Goal: Information Seeking & Learning: Learn about a topic

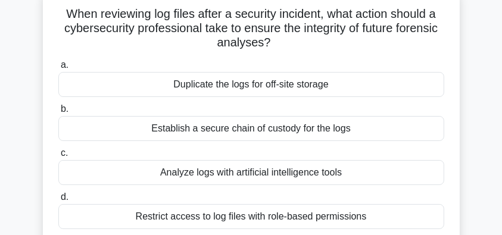
scroll to position [79, 0]
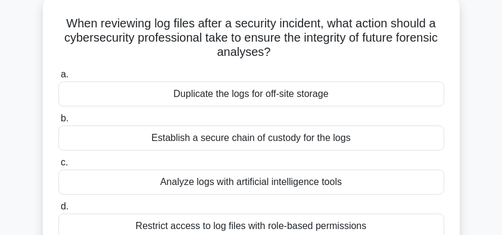
click at [275, 137] on div "Establish a secure chain of custody for the logs" at bounding box center [251, 138] width 386 height 25
click at [58, 123] on input "b. Establish a secure chain of custody for the logs" at bounding box center [58, 119] width 0 height 8
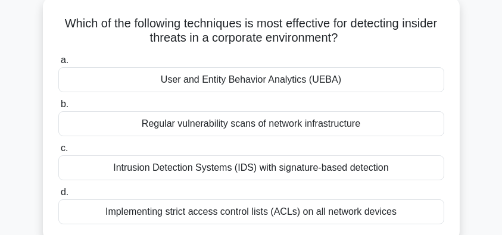
click at [370, 82] on div "User and Entity Behavior Analytics (UEBA)" at bounding box center [251, 79] width 386 height 25
click at [58, 64] on input "a. User and Entity Behavior Analytics (UEBA)" at bounding box center [58, 61] width 0 height 8
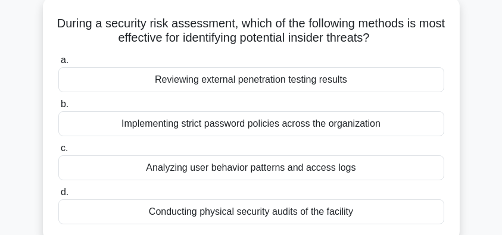
click at [317, 173] on div "Analyzing user behavior patterns and access logs" at bounding box center [251, 167] width 386 height 25
click at [58, 152] on input "c. Analyzing user behavior patterns and access logs" at bounding box center [58, 149] width 0 height 8
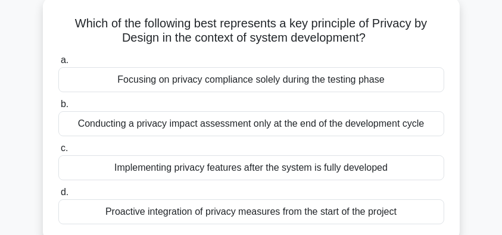
click at [276, 211] on div "Proactive integration of privacy measures from the start of the project" at bounding box center [251, 211] width 386 height 25
click at [58, 196] on input "d. Proactive integration of privacy measures from the start of the project" at bounding box center [58, 193] width 0 height 8
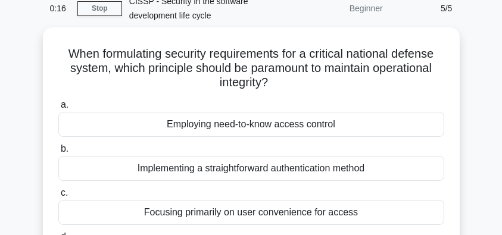
scroll to position [39, 0]
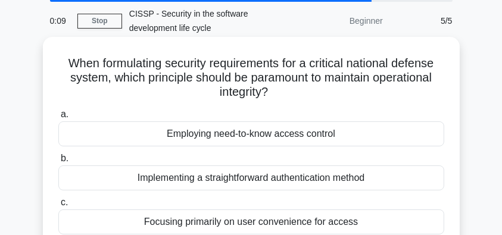
click at [351, 138] on div "Employing need-to-know access control" at bounding box center [251, 133] width 386 height 25
click at [58, 118] on input "a. Employing need-to-know access control" at bounding box center [58, 115] width 0 height 8
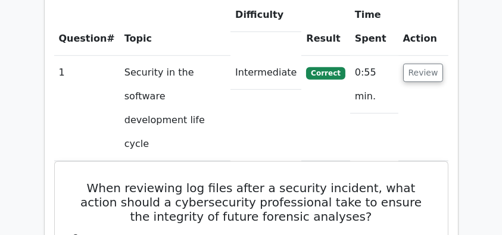
scroll to position [912, 0]
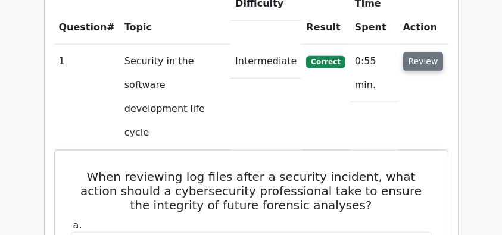
click at [422, 52] on button "Review" at bounding box center [423, 61] width 40 height 18
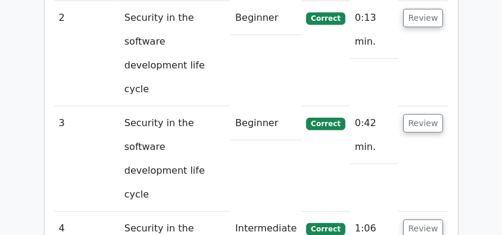
scroll to position [1071, 0]
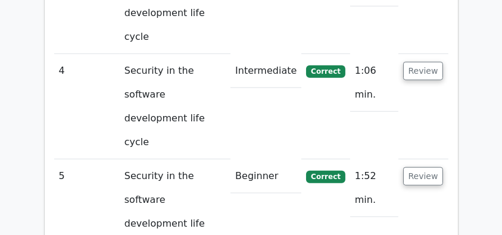
scroll to position [1150, 0]
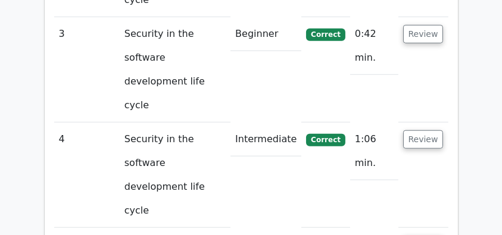
drag, startPoint x: 64, startPoint y: 87, endPoint x: 359, endPoint y: 156, distance: 303.6
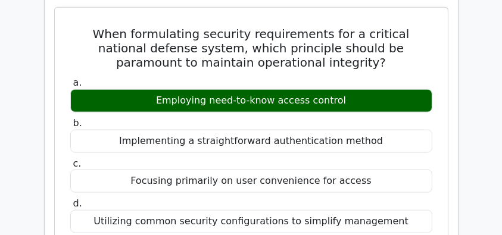
scroll to position [1507, 0]
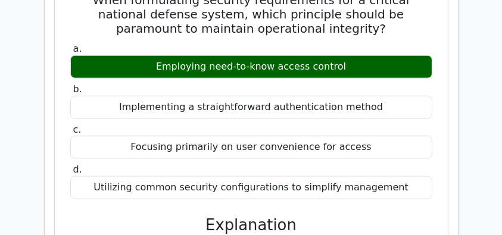
copy div "When formulating security requirements for a critical national defense system, …"
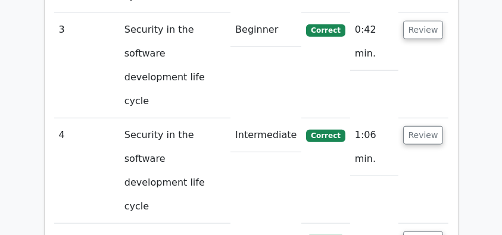
scroll to position [1110, 0]
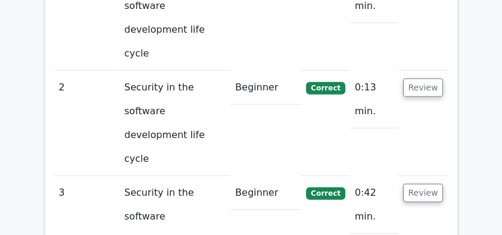
scroll to position [912, 0]
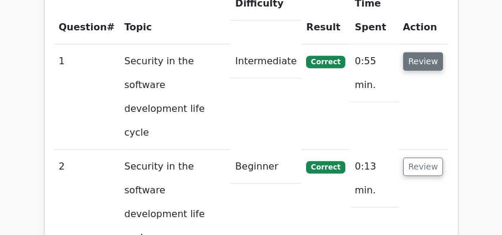
click at [420, 52] on button "Review" at bounding box center [423, 61] width 40 height 18
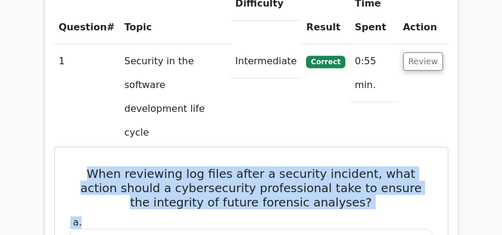
drag, startPoint x: 65, startPoint y: 94, endPoint x: 268, endPoint y: 145, distance: 209.3
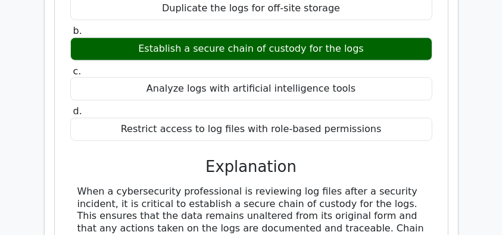
scroll to position [1229, 0]
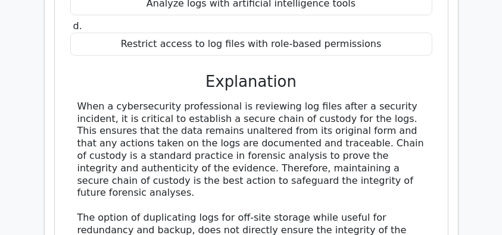
click at [170, 114] on div "When a cybersecurity professional is reviewing log files after a security incid…" at bounding box center [251, 212] width 348 height 223
copy div "When reviewing log files after a security incident, what action should a cybers…"
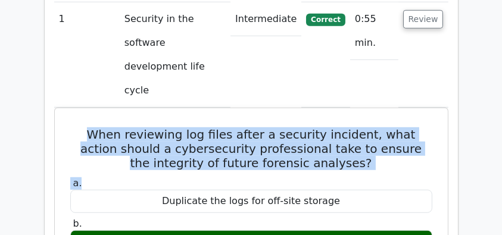
scroll to position [912, 0]
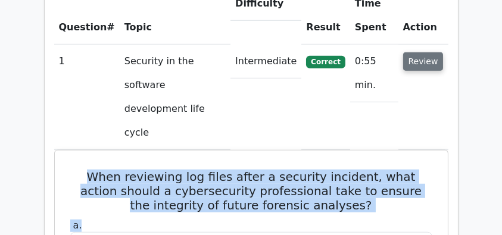
click at [414, 52] on button "Review" at bounding box center [423, 61] width 40 height 18
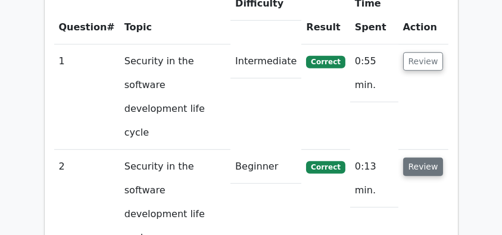
click at [412, 158] on button "Review" at bounding box center [423, 167] width 40 height 18
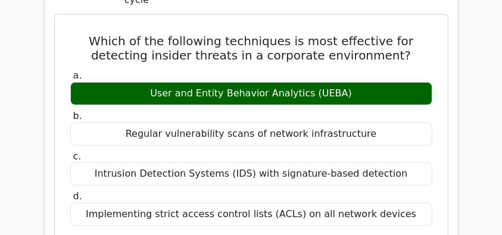
scroll to position [1190, 0]
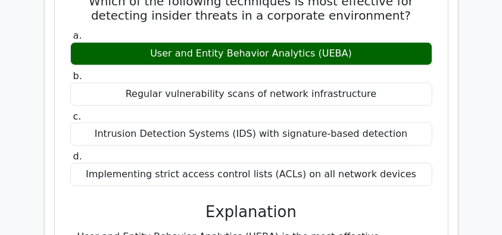
drag, startPoint x: 67, startPoint y: 108, endPoint x: 336, endPoint y: 130, distance: 269.2
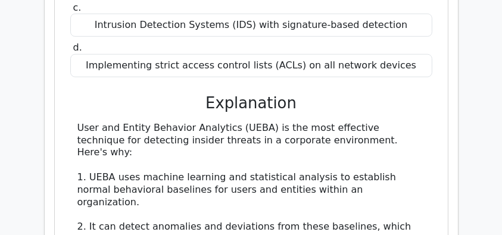
scroll to position [1348, 0]
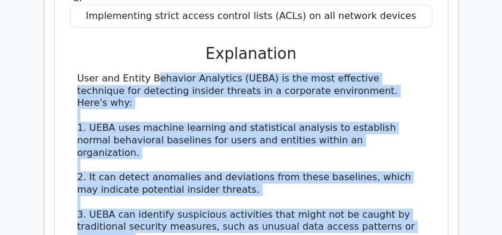
copy div "User and Entity Behavior Analytics (UEBA) is the most effective technique for d…"
click at [60, 76] on div "Which of the following techniques is most effective for detecting insider threa…" at bounding box center [251, 178] width 383 height 715
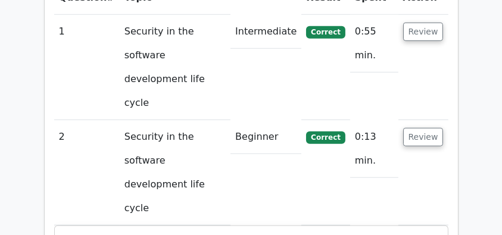
scroll to position [872, 0]
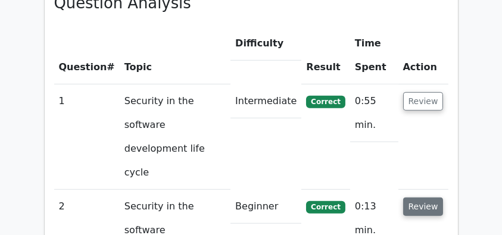
click at [418, 198] on button "Review" at bounding box center [423, 207] width 40 height 18
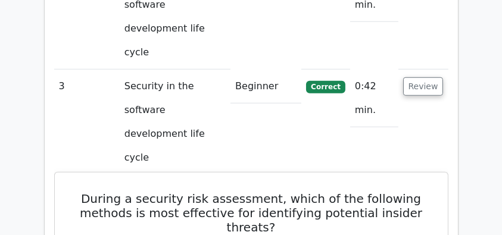
scroll to position [1110, 0]
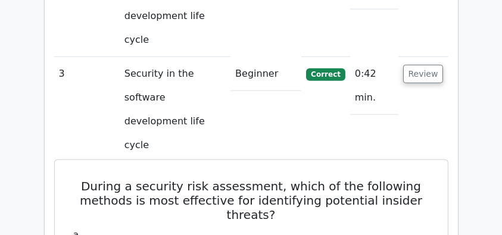
drag, startPoint x: 82, startPoint y: 13, endPoint x: 383, endPoint y: 167, distance: 338.8
copy div "During a security risk assessment, which of the following methods is most effec…"
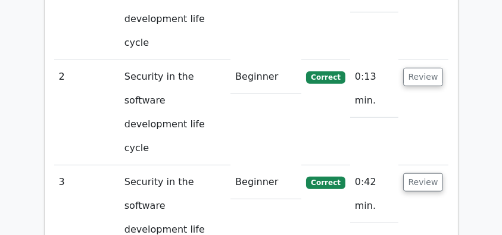
scroll to position [991, 0]
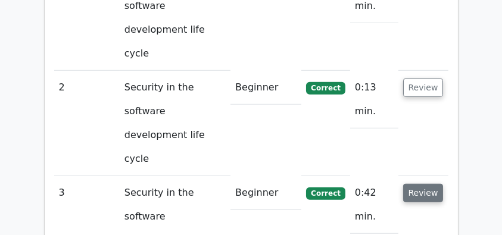
click at [419, 184] on button "Review" at bounding box center [423, 193] width 40 height 18
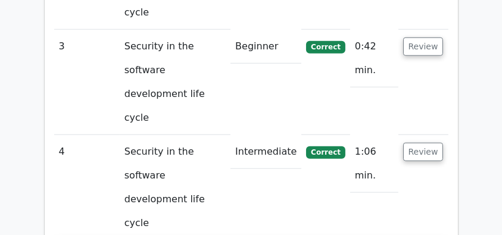
scroll to position [1150, 0]
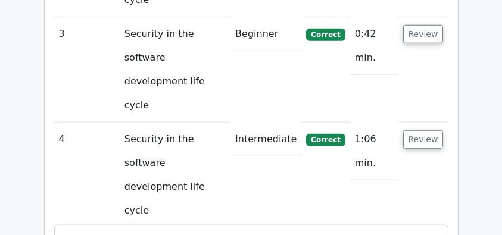
drag, startPoint x: 65, startPoint y: 35, endPoint x: 414, endPoint y: 223, distance: 395.4
copy div "Which of the following best represents a key principle of Privacy by Design in …"
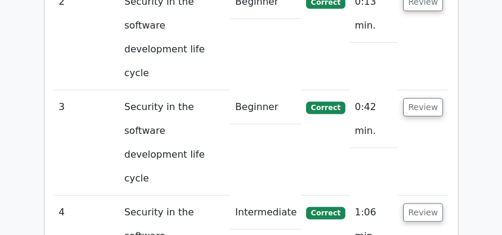
scroll to position [1031, 0]
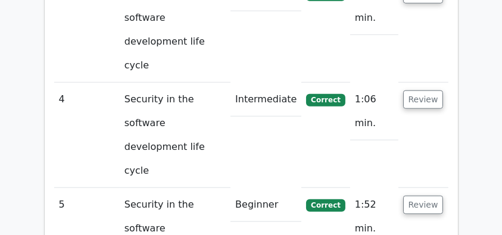
drag, startPoint x: 62, startPoint y: 51, endPoint x: 390, endPoint y: 112, distance: 333.5
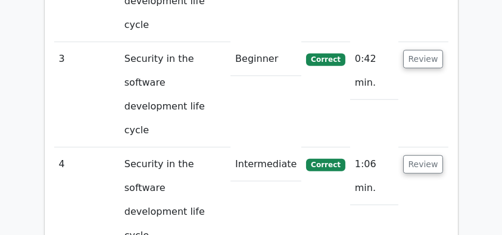
scroll to position [1071, 0]
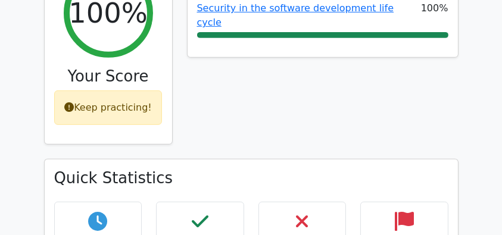
scroll to position [476, 0]
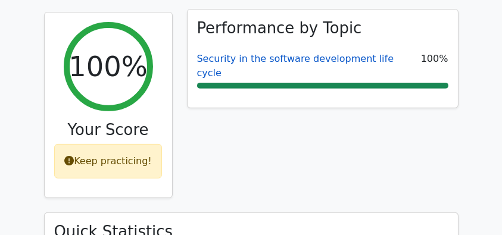
click at [245, 53] on link "Security in the software development life cycle" at bounding box center [295, 66] width 197 height 26
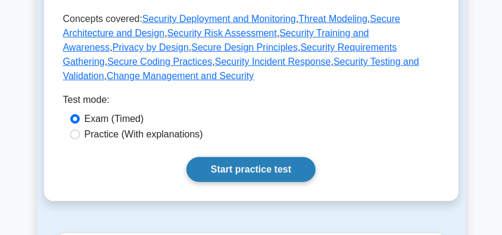
click at [243, 159] on link "Start practice test" at bounding box center [250, 169] width 129 height 25
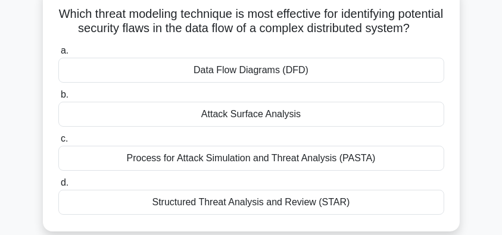
scroll to position [79, 0]
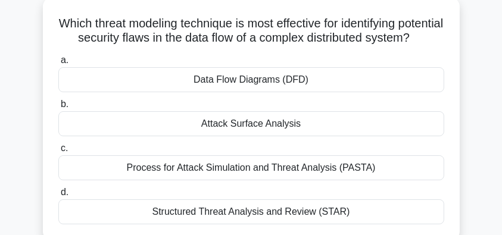
drag, startPoint x: 80, startPoint y: 29, endPoint x: 337, endPoint y: 51, distance: 258.0
click at [337, 46] on h5 "Which threat modeling technique is most effective for identifying potential sec…" at bounding box center [251, 31] width 388 height 30
click at [321, 92] on div "Data Flow Diagrams (DFD)" at bounding box center [251, 79] width 386 height 25
click at [58, 64] on input "a. Data Flow Diagrams (DFD)" at bounding box center [58, 61] width 0 height 8
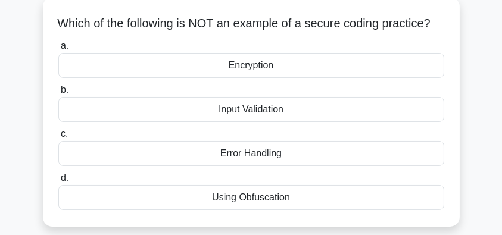
click at [301, 210] on div "Using Obfuscation" at bounding box center [251, 197] width 386 height 25
click at [58, 182] on input "d. Using Obfuscation" at bounding box center [58, 178] width 0 height 8
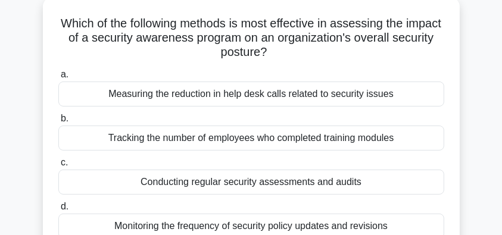
click at [401, 183] on div "Conducting regular security assessments and audits" at bounding box center [251, 182] width 386 height 25
click at [58, 167] on input "c. Conducting regular security assessments and audits" at bounding box center [58, 163] width 0 height 8
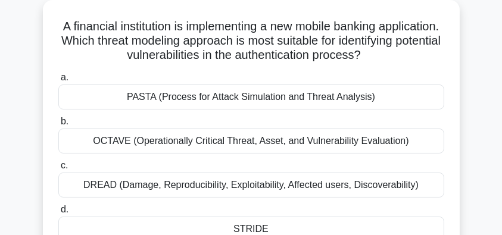
scroll to position [119, 0]
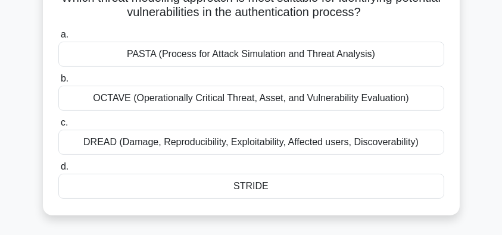
click at [326, 185] on div "STRIDE" at bounding box center [251, 186] width 386 height 25
click at [58, 171] on input "d. STRIDE" at bounding box center [58, 167] width 0 height 8
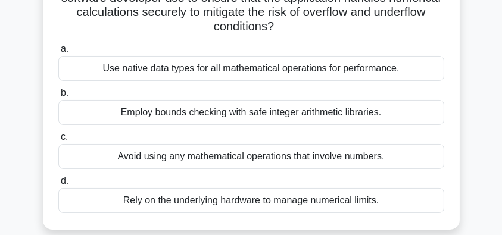
click at [383, 117] on div "Employ bounds checking with safe integer arithmetic libraries." at bounding box center [251, 112] width 386 height 25
click at [58, 97] on input "b. Employ bounds checking with safe integer arithmetic libraries." at bounding box center [58, 93] width 0 height 8
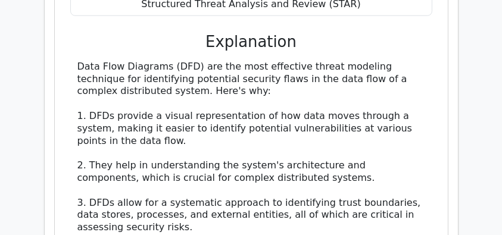
scroll to position [1229, 0]
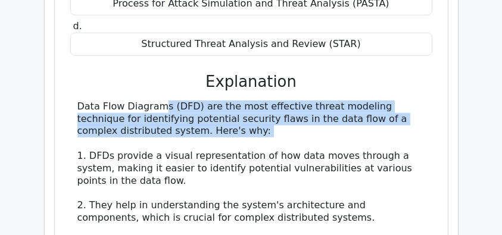
drag, startPoint x: 79, startPoint y: 29, endPoint x: 252, endPoint y: 114, distance: 193.7
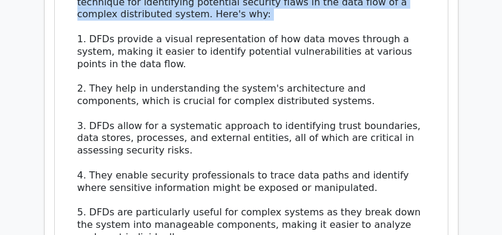
scroll to position [1348, 0]
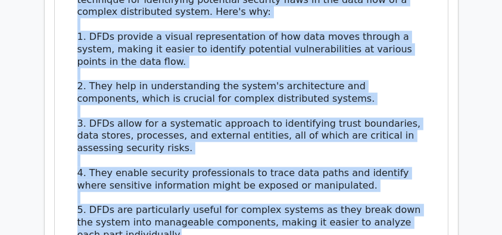
click at [176, 158] on div "Data Flow Diagrams (DFD) are the most effective threat modeling technique for i…" at bounding box center [251, 198] width 348 height 433
copy div "Data Flow Diagrams (DFD) are the most effective threat modeling technique for i…"
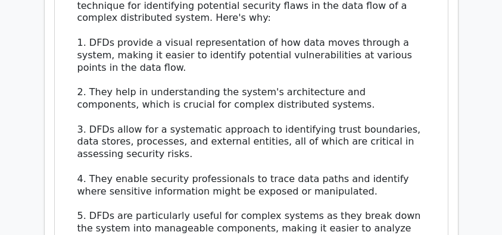
click at [467, 134] on main "Go Premium CISSP Preparation Package (2025) 4537 Superior-grade CISSP practice …" at bounding box center [251, 50] width 502 height 2730
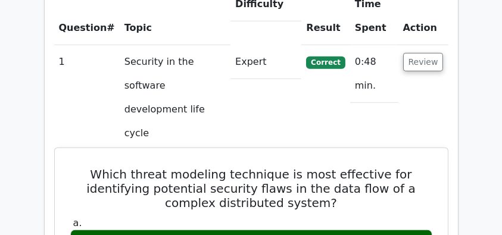
scroll to position [912, 0]
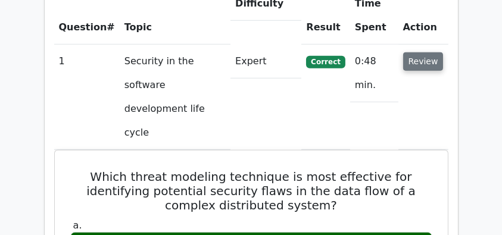
click at [431, 52] on button "Review" at bounding box center [423, 61] width 40 height 18
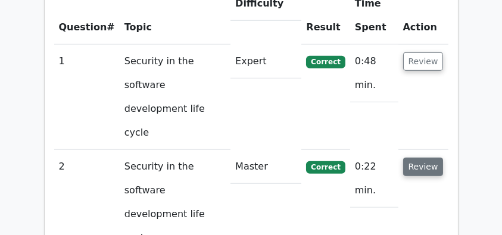
click at [417, 158] on button "Review" at bounding box center [423, 167] width 40 height 18
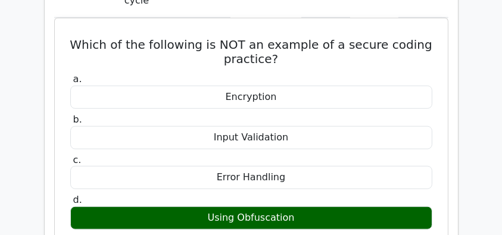
scroll to position [1150, 0]
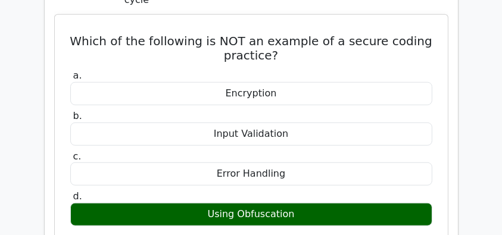
drag, startPoint x: 76, startPoint y: 148, endPoint x: 414, endPoint y: 173, distance: 338.3
copy div "Obfuscation is a technique used to make code more difficult to understand or re…"
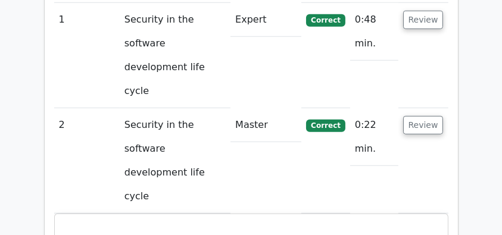
scroll to position [952, 0]
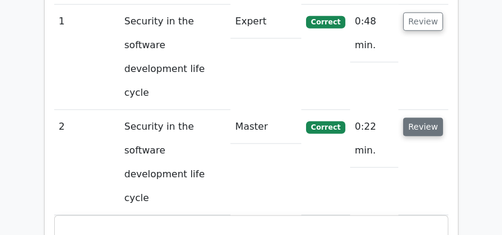
click at [415, 118] on button "Review" at bounding box center [423, 127] width 40 height 18
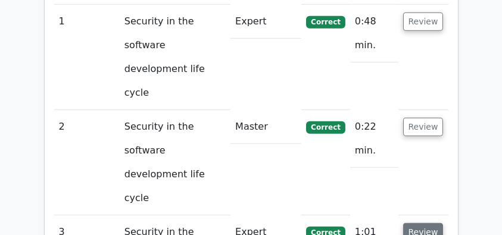
click at [417, 223] on button "Review" at bounding box center [423, 232] width 40 height 18
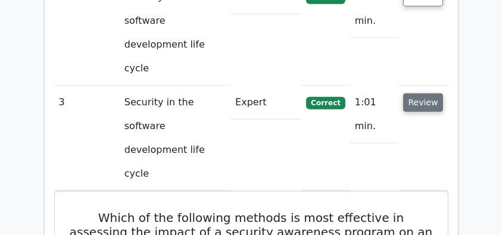
scroll to position [1110, 0]
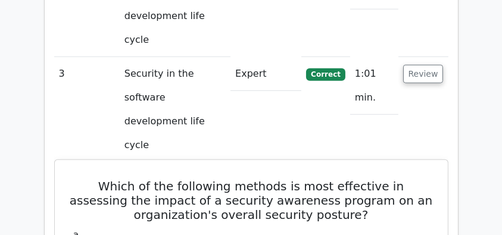
drag, startPoint x: 74, startPoint y: 11, endPoint x: 399, endPoint y: 204, distance: 377.3
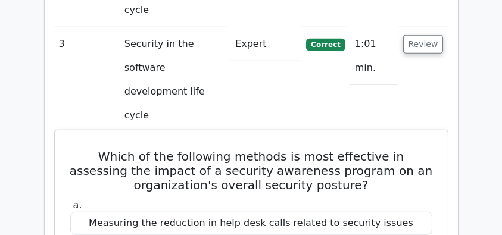
scroll to position [1190, 0]
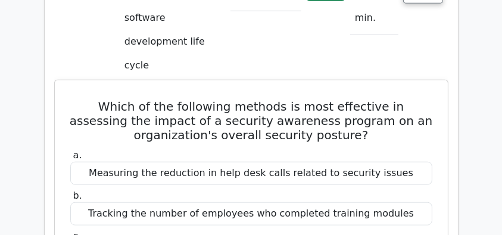
copy div "Which of the following methods is most effective in assessing the impact of a s…"
drag, startPoint x: 112, startPoint y: 83, endPoint x: 408, endPoint y: 121, distance: 297.6
click at [408, 147] on div "a. Measuring the reduction in help desk calls related to security issues b. Tra…" at bounding box center [251, 227] width 376 height 161
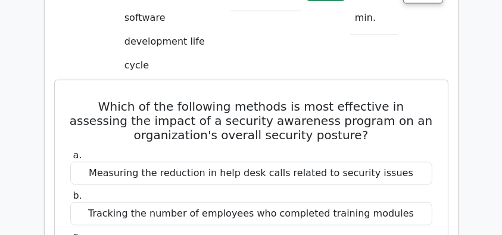
drag, startPoint x: 410, startPoint y: 123, endPoint x: 77, endPoint y: 42, distance: 343.1
click at [77, 147] on div "a. Measuring the reduction in help desk calls related to security issues b. Tra…" at bounding box center [251, 227] width 376 height 161
click at [85, 202] on div "Tracking the number of employees who completed training modules" at bounding box center [251, 213] width 362 height 23
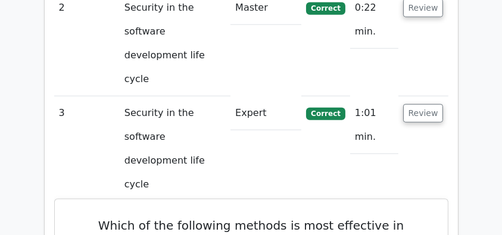
scroll to position [912, 0]
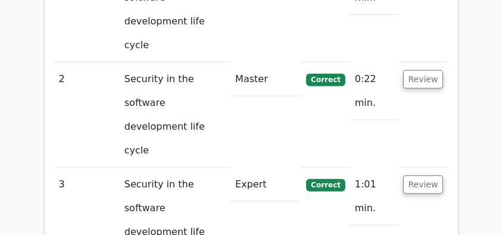
scroll to position [1071, 0]
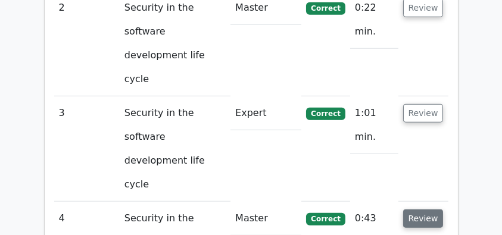
click at [430, 209] on button "Review" at bounding box center [423, 218] width 40 height 18
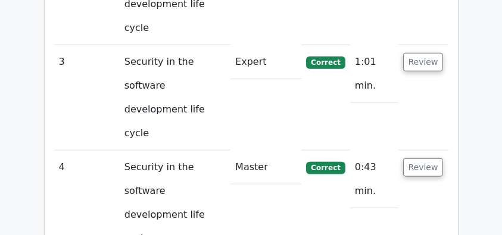
scroll to position [1112, 0]
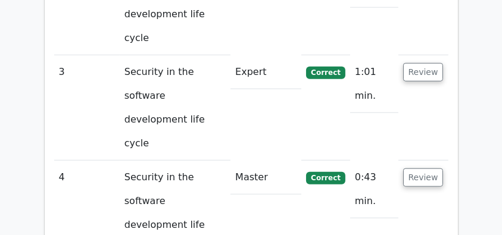
drag, startPoint x: 73, startPoint y: 71, endPoint x: 284, endPoint y: 115, distance: 215.2
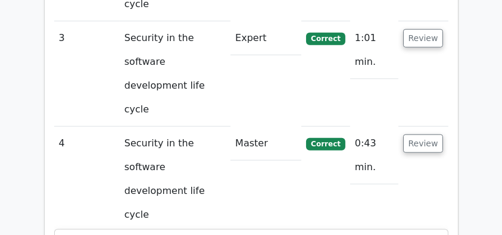
scroll to position [1231, 0]
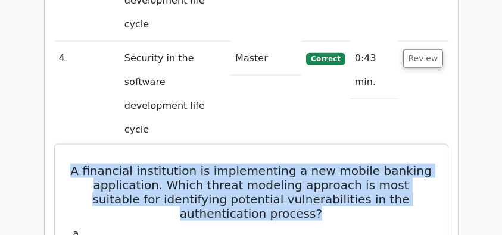
copy div "A financial institution is implementing a new mobile banking application. Which…"
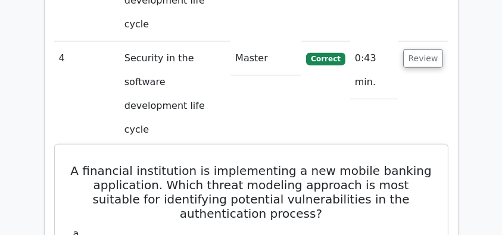
drag, startPoint x: 92, startPoint y: 107, endPoint x: 395, endPoint y: 125, distance: 304.1
drag, startPoint x: 76, startPoint y: 67, endPoint x: 437, endPoint y: 77, distance: 361.4
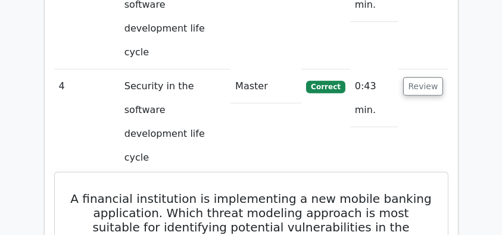
scroll to position [1191, 0]
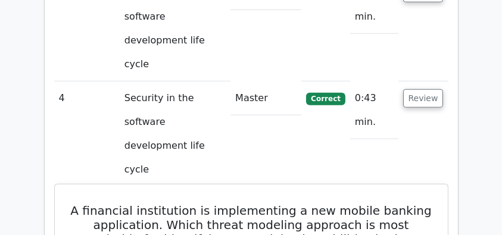
drag, startPoint x: 112, startPoint y: 74, endPoint x: 395, endPoint y: 73, distance: 283.3
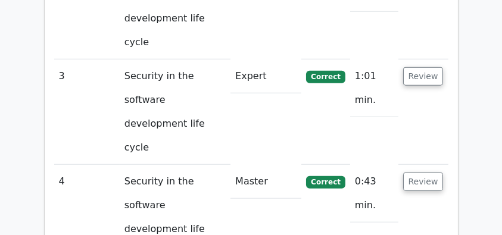
scroll to position [1072, 0]
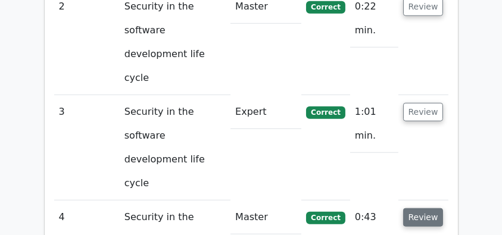
click at [431, 208] on button "Review" at bounding box center [423, 217] width 40 height 18
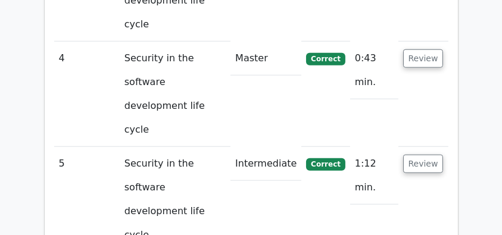
scroll to position [1271, 0]
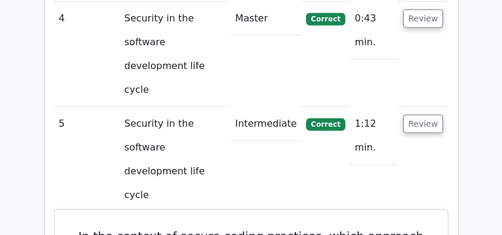
drag, startPoint x: 100, startPoint y: 93, endPoint x: 437, endPoint y: 93, distance: 337.4
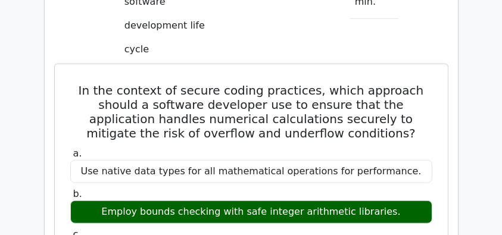
scroll to position [1429, 0]
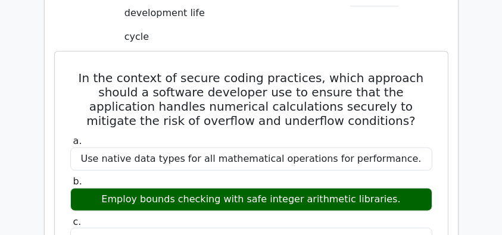
drag, startPoint x: 100, startPoint y: 78, endPoint x: 375, endPoint y: 189, distance: 296.6
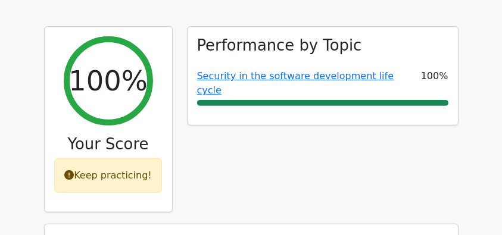
scroll to position [398, 0]
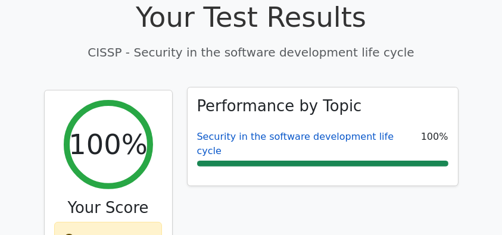
click at [271, 131] on link "Security in the software development life cycle" at bounding box center [295, 144] width 197 height 26
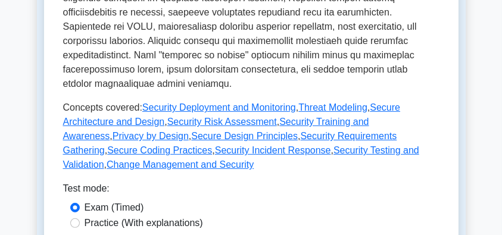
scroll to position [634, 0]
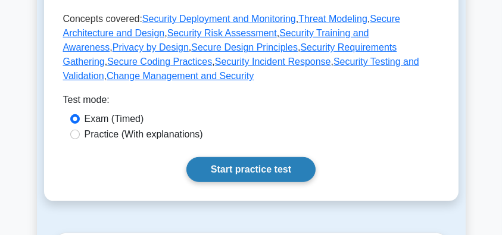
click at [248, 159] on link "Start practice test" at bounding box center [250, 169] width 129 height 25
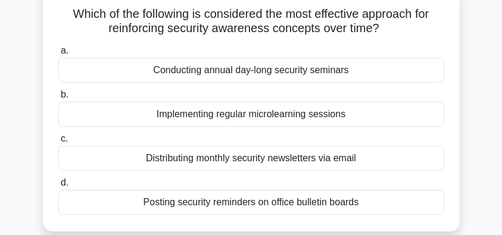
scroll to position [79, 0]
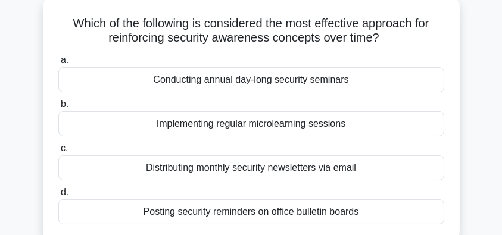
click at [421, 124] on div "Implementing regular microlearning sessions" at bounding box center [251, 123] width 386 height 25
click at [58, 108] on input "b. Implementing regular microlearning sessions" at bounding box center [58, 105] width 0 height 8
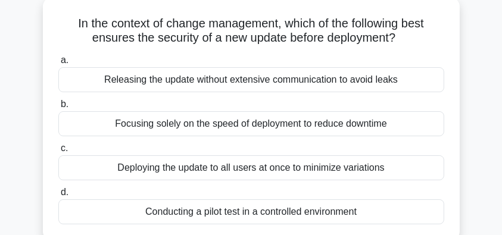
click at [364, 210] on div "Conducting a pilot test in a controlled environment" at bounding box center [251, 211] width 386 height 25
click at [58, 196] on input "d. Conducting a pilot test in a controlled environment" at bounding box center [58, 193] width 0 height 8
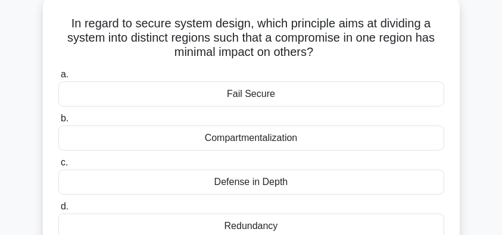
click at [298, 184] on div "Defense in Depth" at bounding box center [251, 182] width 386 height 25
click at [58, 167] on input "c. Defense in Depth" at bounding box center [58, 163] width 0 height 8
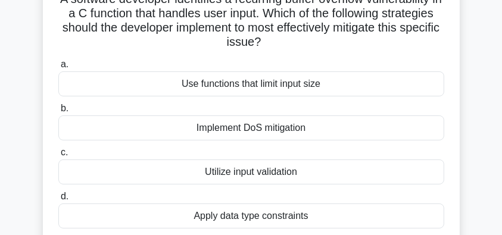
scroll to position [119, 0]
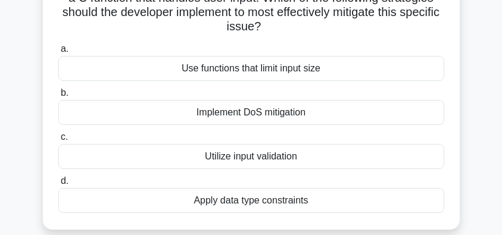
click at [339, 75] on div "Use functions that limit input size" at bounding box center [251, 68] width 386 height 25
click at [58, 53] on input "a. Use functions that limit input size" at bounding box center [58, 49] width 0 height 8
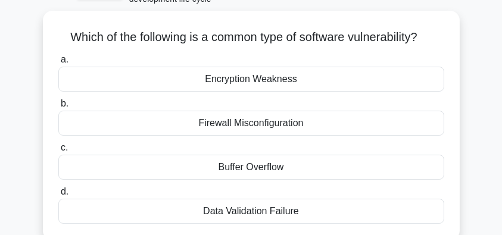
scroll to position [79, 0]
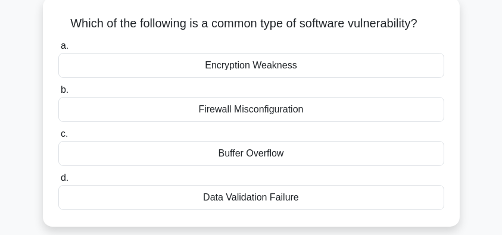
click at [319, 158] on div "Buffer Overflow" at bounding box center [251, 153] width 386 height 25
click at [58, 138] on input "c. Buffer Overflow" at bounding box center [58, 134] width 0 height 8
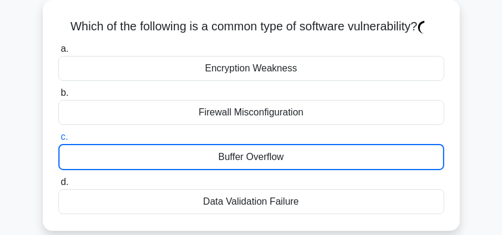
scroll to position [0, 0]
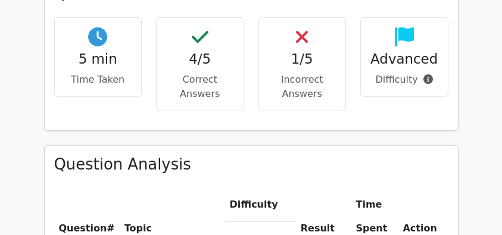
scroll to position [833, 0]
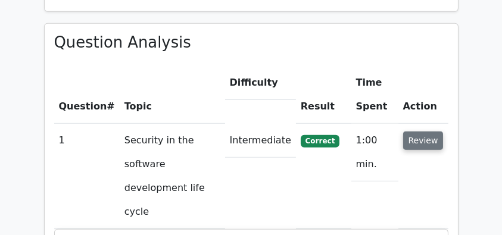
click at [428, 132] on button "Review" at bounding box center [423, 141] width 40 height 18
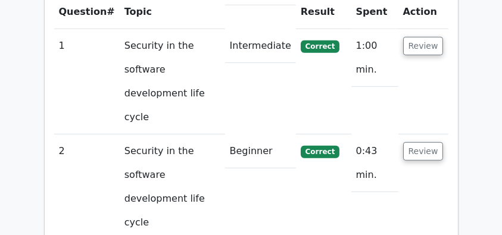
scroll to position [991, 0]
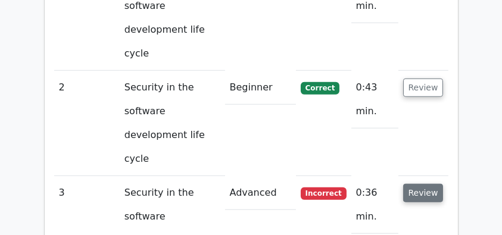
click at [424, 184] on button "Review" at bounding box center [423, 193] width 40 height 18
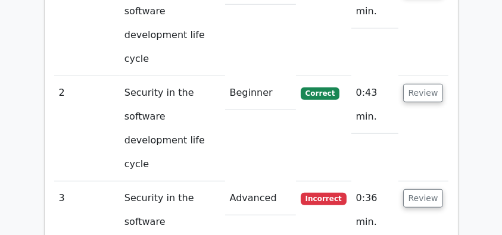
scroll to position [952, 0]
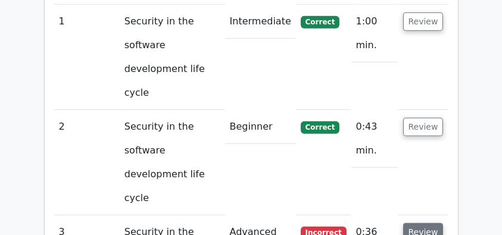
click at [411, 223] on button "Review" at bounding box center [423, 232] width 40 height 18
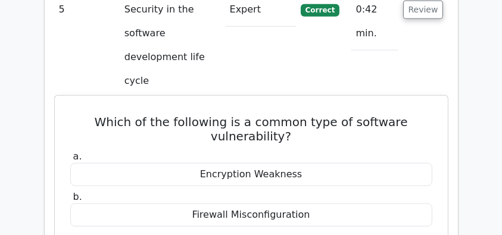
scroll to position [1388, 0]
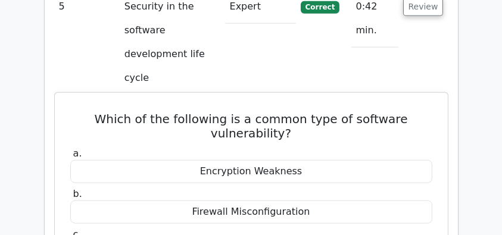
drag, startPoint x: 63, startPoint y: 85, endPoint x: 402, endPoint y: 96, distance: 339.4
drag, startPoint x: 161, startPoint y: 125, endPoint x: 83, endPoint y: 87, distance: 86.5
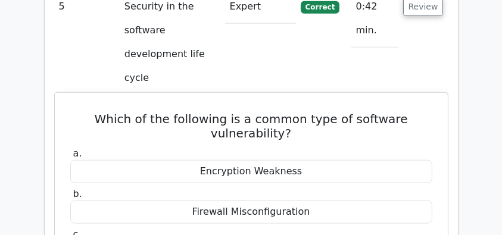
drag, startPoint x: 173, startPoint y: 124, endPoint x: 63, endPoint y: 88, distance: 115.4
drag, startPoint x: 64, startPoint y: 86, endPoint x: 193, endPoint y: 125, distance: 135.0
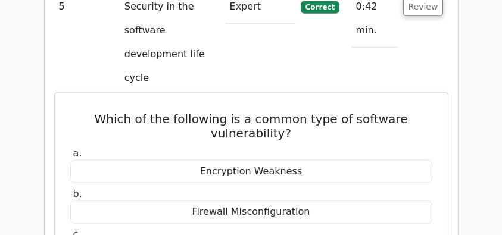
copy div "A buffer overflow occurs when a program tries to write more data to a fixed-siz…"
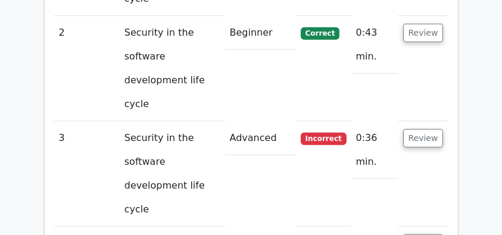
scroll to position [984, 0]
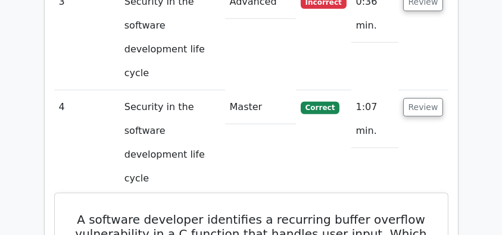
scroll to position [1143, 0]
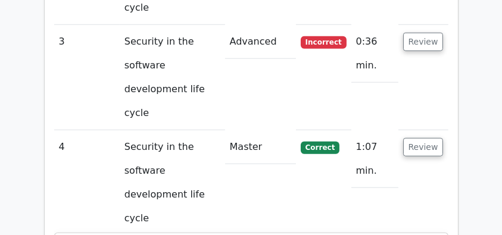
drag, startPoint x: 77, startPoint y: 40, endPoint x: 286, endPoint y: 134, distance: 228.8
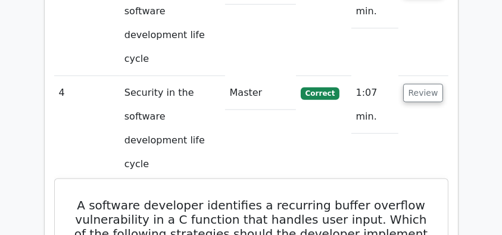
scroll to position [1262, 0]
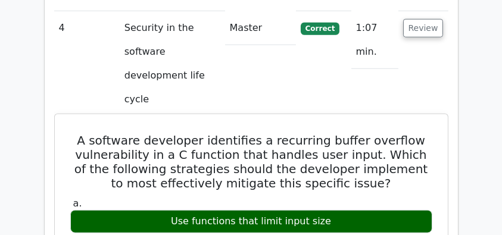
copy div "A software developer identifies a recurring buffer overflow vulnerability in a …"
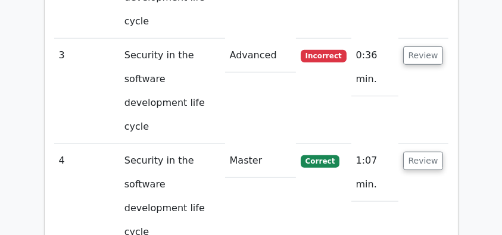
scroll to position [1103, 0]
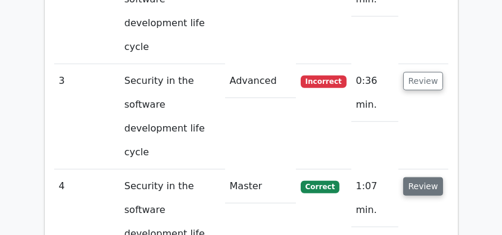
click at [434, 177] on button "Review" at bounding box center [423, 186] width 40 height 18
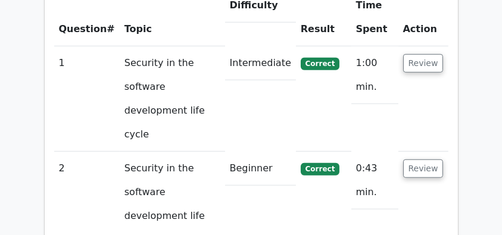
scroll to position [905, 0]
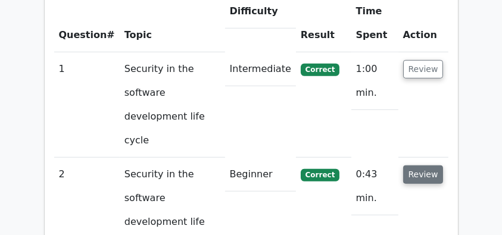
click at [422, 165] on button "Review" at bounding box center [423, 174] width 40 height 18
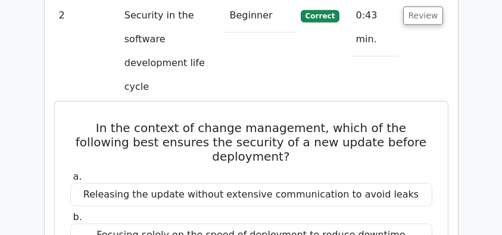
scroll to position [1024, 0]
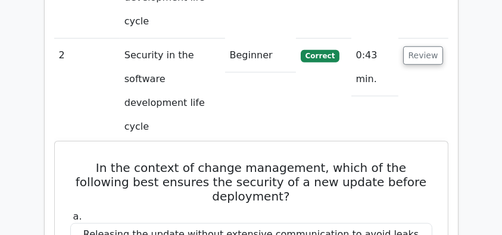
drag, startPoint x: 70, startPoint y: 40, endPoint x: 369, endPoint y: 217, distance: 347.6
copy div "In the context of change management, which of the following best ensures the se…"
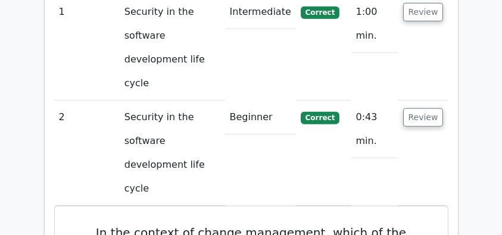
scroll to position [905, 0]
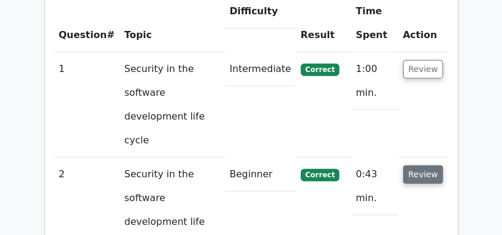
click at [421, 165] on button "Review" at bounding box center [423, 174] width 40 height 18
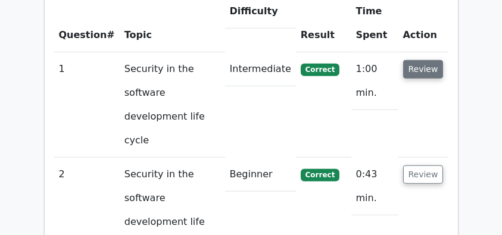
click at [419, 60] on button "Review" at bounding box center [423, 69] width 40 height 18
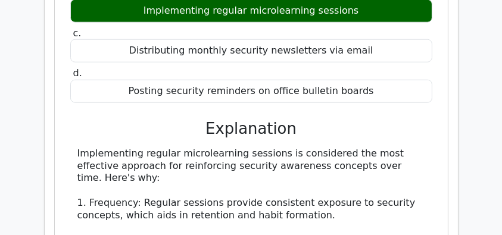
scroll to position [1222, 0]
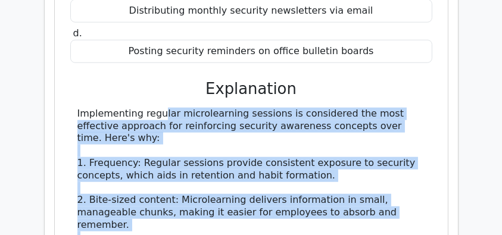
drag, startPoint x: 71, startPoint y: 36, endPoint x: 253, endPoint y: 180, distance: 231.7
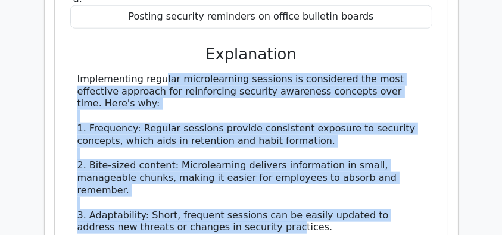
scroll to position [1301, 0]
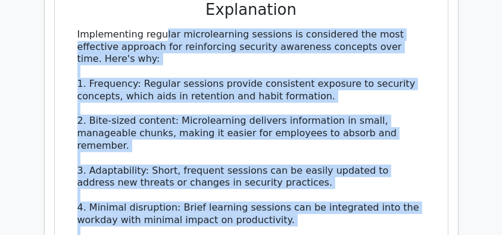
copy div "Implementing regular microlearning sessions is considered the most effective ap…"
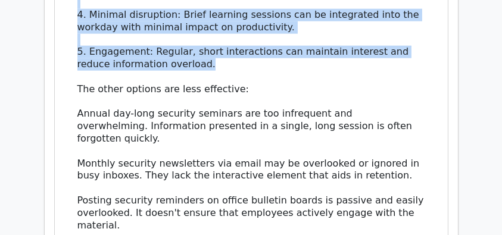
scroll to position [1500, 0]
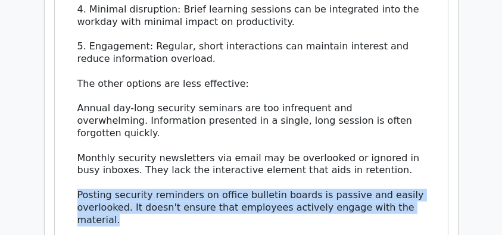
drag, startPoint x: 124, startPoint y: 131, endPoint x: 69, endPoint y: 108, distance: 59.2
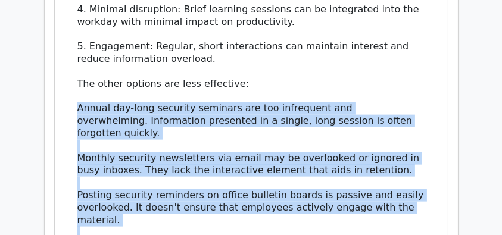
drag, startPoint x: 74, startPoint y: 27, endPoint x: 262, endPoint y: 178, distance: 240.9
click at [262, 178] on div "Implementing regular microlearning sessions is considered the most effective ap…" at bounding box center [251, 53] width 362 height 446
copy div "Annual day-long security seminars are too infrequent and overwhelming. Informat…"
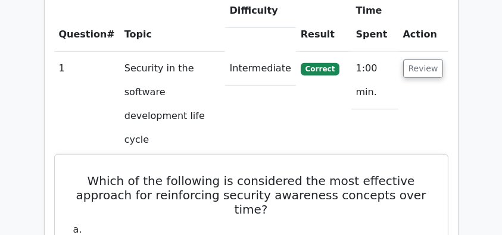
scroll to position [905, 0]
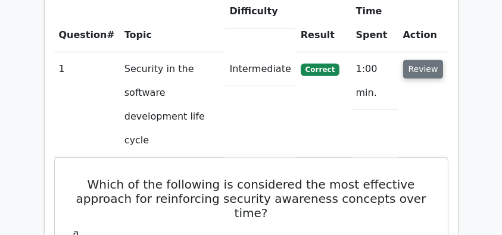
click at [432, 60] on button "Review" at bounding box center [423, 69] width 40 height 18
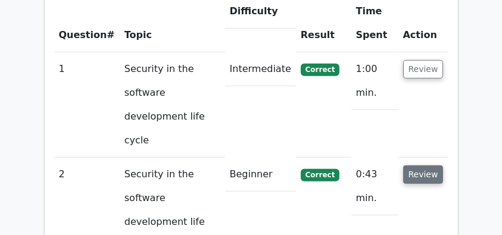
click at [419, 165] on button "Review" at bounding box center [423, 174] width 40 height 18
click at [420, 165] on button "Review" at bounding box center [423, 174] width 40 height 18
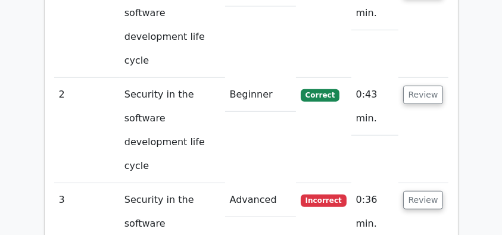
click at [420, 191] on button "Review" at bounding box center [423, 200] width 40 height 18
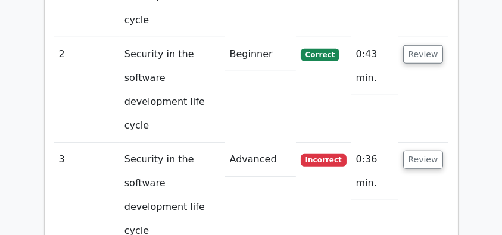
scroll to position [1103, 0]
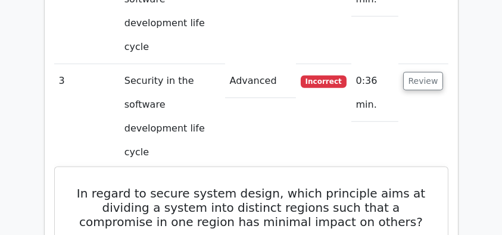
drag, startPoint x: 74, startPoint y: 22, endPoint x: 312, endPoint y: 125, distance: 258.8
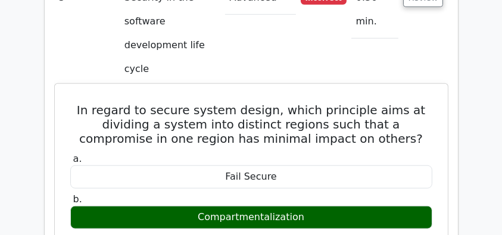
scroll to position [1222, 0]
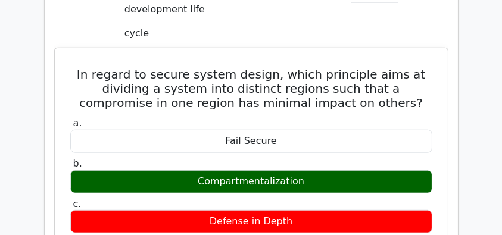
copy div "In regard to secure system design, which principle aims at dividing a system in…"
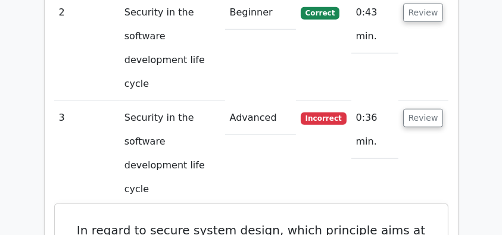
scroll to position [1063, 0]
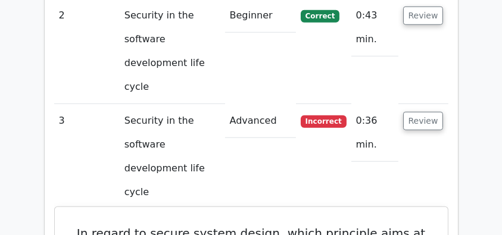
drag, startPoint x: 78, startPoint y: 52, endPoint x: 353, endPoint y: 169, distance: 299.2
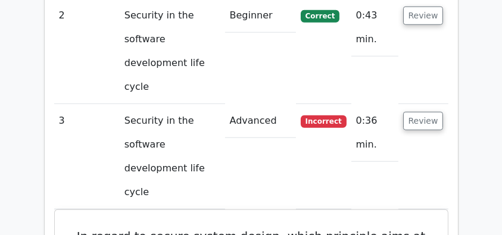
click at [234, 104] on tr "3 Security in the software development life cycle Advanced Incorrect 0:36 min. …" at bounding box center [251, 156] width 394 height 105
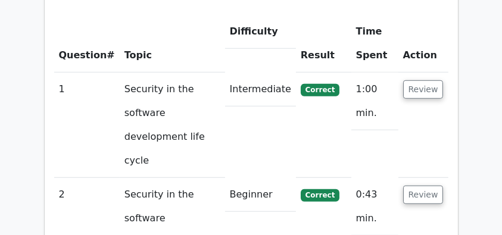
scroll to position [984, 0]
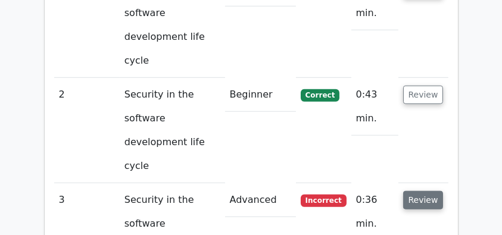
click at [438, 191] on button "Review" at bounding box center [423, 200] width 40 height 18
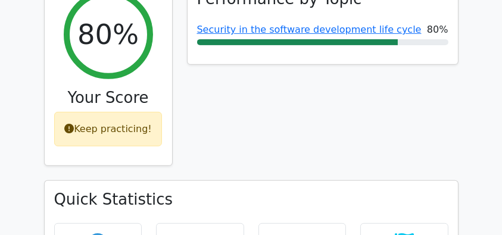
scroll to position [389, 0]
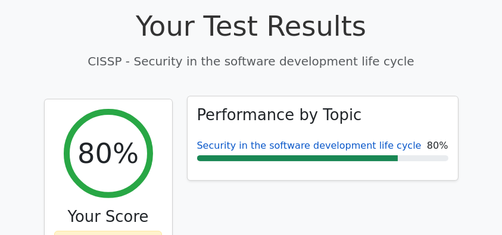
click at [276, 140] on link "Security in the software development life cycle" at bounding box center [309, 145] width 224 height 11
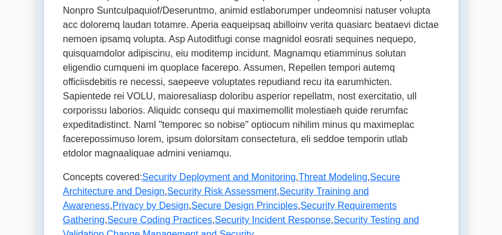
scroll to position [674, 0]
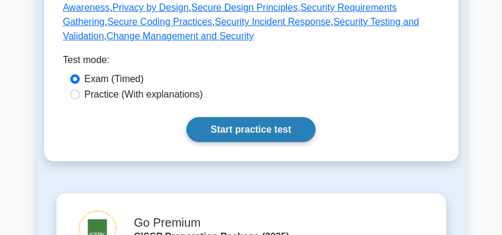
click at [243, 123] on link "Start practice test" at bounding box center [250, 129] width 129 height 25
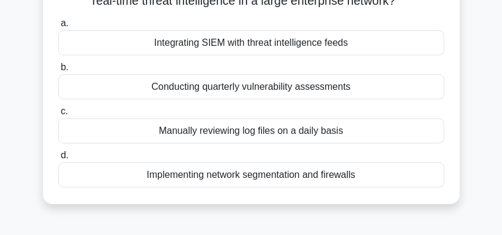
scroll to position [79, 0]
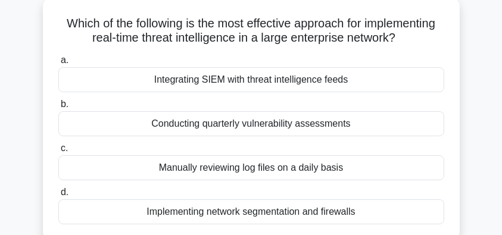
click at [375, 82] on div "Integrating SIEM with threat intelligence feeds" at bounding box center [251, 79] width 386 height 25
click at [58, 64] on input "a. Integrating SIEM with threat intelligence feeds" at bounding box center [58, 61] width 0 height 8
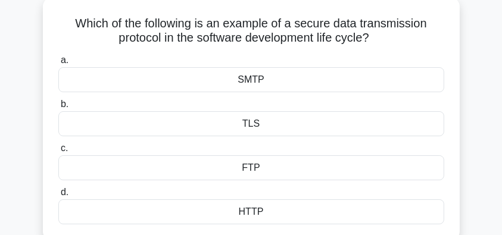
click at [311, 127] on div "TLS" at bounding box center [251, 123] width 386 height 25
click at [58, 108] on input "b. TLS" at bounding box center [58, 105] width 0 height 8
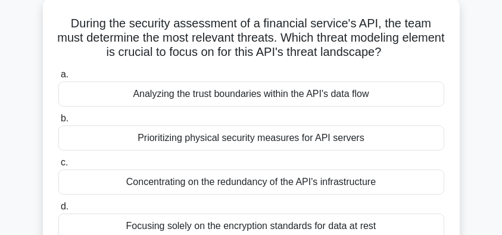
click at [430, 99] on div "Analyzing the trust boundaries within the API's data flow" at bounding box center [251, 94] width 386 height 25
click at [58, 79] on input "a. Analyzing the trust boundaries within the API's data flow" at bounding box center [58, 75] width 0 height 8
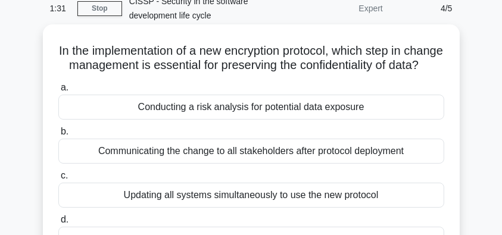
scroll to position [39, 0]
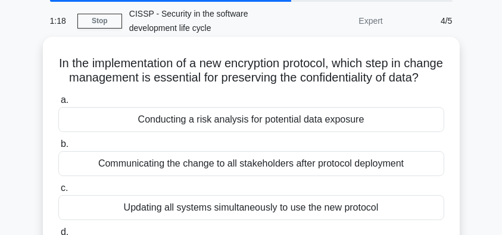
click at [386, 132] on div "Conducting a risk analysis for potential data exposure" at bounding box center [251, 119] width 386 height 25
click at [58, 104] on input "a. Conducting a risk analysis for potential data exposure" at bounding box center [58, 100] width 0 height 8
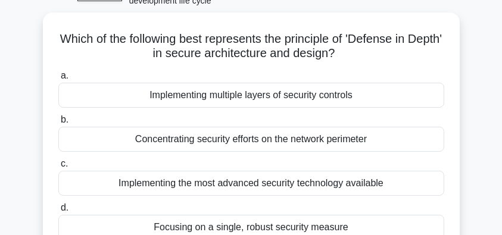
scroll to position [79, 0]
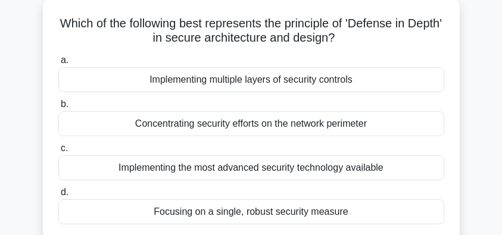
click at [392, 80] on div "Implementing multiple layers of security controls" at bounding box center [251, 79] width 386 height 25
click at [58, 64] on input "a. Implementing multiple layers of security controls" at bounding box center [58, 61] width 0 height 8
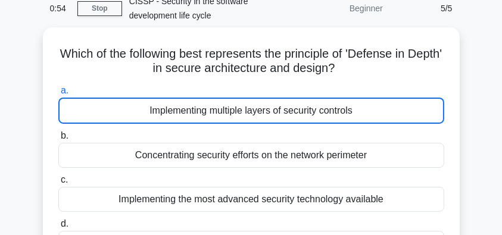
scroll to position [39, 0]
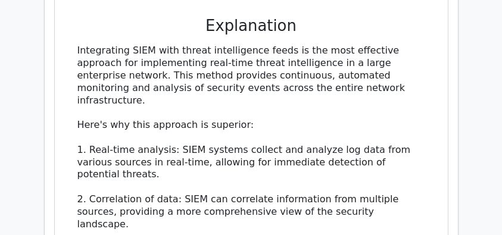
scroll to position [1229, 0]
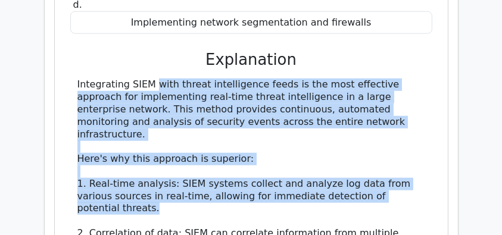
drag, startPoint x: 68, startPoint y: 22, endPoint x: 347, endPoint y: 154, distance: 308.0
click at [347, 154] on div "a. Integrating SIEM with threat intelligence feeds b. Conducting quarterly vuln…" at bounding box center [251, 223] width 364 height 695
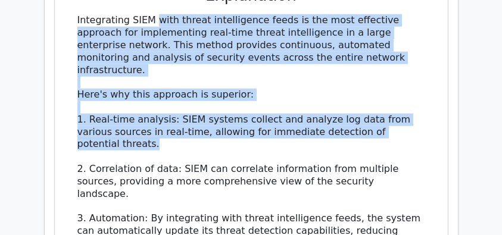
scroll to position [1388, 0]
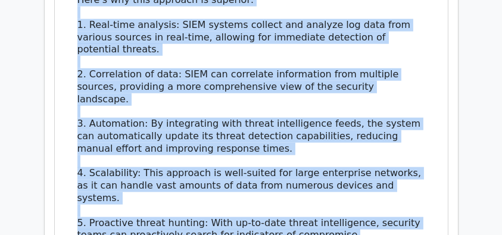
click at [367, 160] on div "Integrating SIEM with threat intelligence feeds is the most effective approach …" at bounding box center [251, 149] width 348 height 458
copy div "Integrating SIEM with threat intelligence feeds is the most effective approach …"
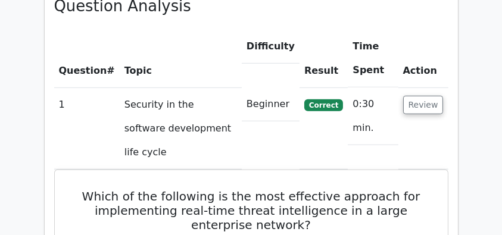
scroll to position [833, 0]
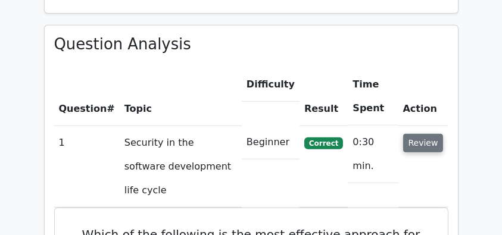
click at [428, 134] on button "Review" at bounding box center [423, 143] width 40 height 18
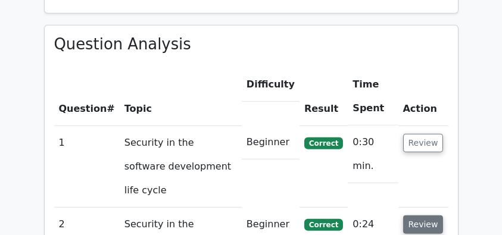
click at [423, 215] on button "Review" at bounding box center [423, 224] width 40 height 18
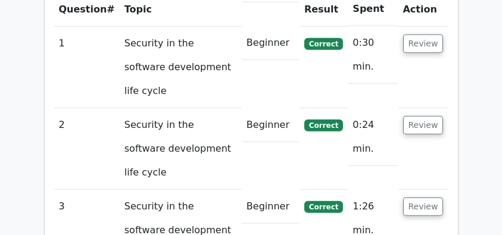
scroll to position [991, 0]
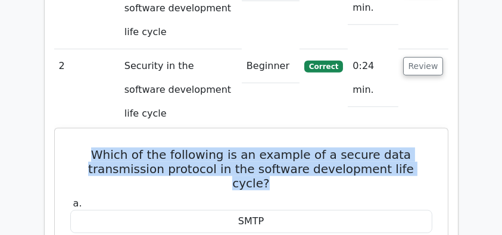
drag, startPoint x: 82, startPoint y: 76, endPoint x: 432, endPoint y: 96, distance: 350.5
click at [432, 148] on h5 "Which of the following is an example of a secure data transmission protocol in …" at bounding box center [251, 169] width 364 height 43
copy h5 "Which of the following is an example of a secure data transmission protocol in …"
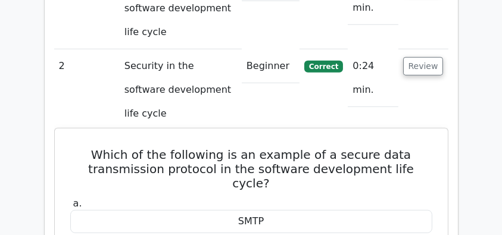
click at [161, 198] on label "a. SMTP" at bounding box center [251, 216] width 362 height 36
drag, startPoint x: 95, startPoint y: 77, endPoint x: 325, endPoint y: 129, distance: 236.2
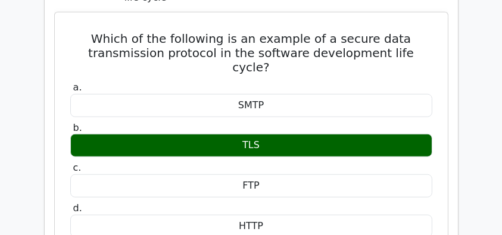
scroll to position [1110, 0]
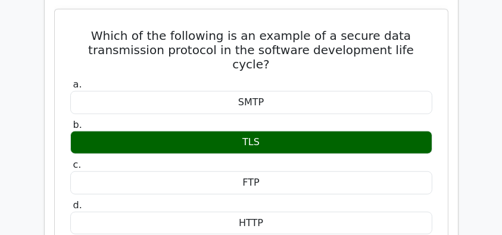
click at [290, 212] on div "HTTP" at bounding box center [251, 223] width 362 height 23
copy div "Which of the following is an example of a secure data transmission protocol in …"
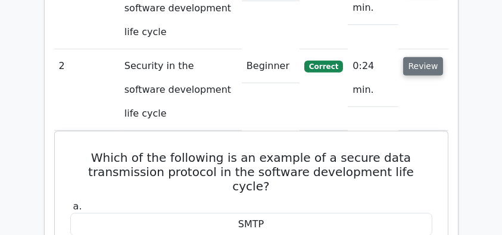
click at [424, 57] on button "Review" at bounding box center [423, 66] width 40 height 18
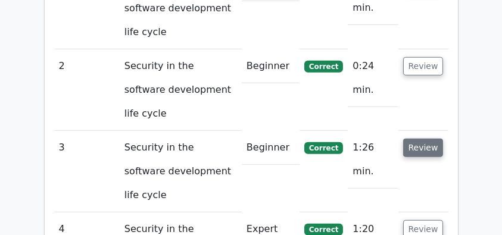
click at [415, 139] on button "Review" at bounding box center [423, 148] width 40 height 18
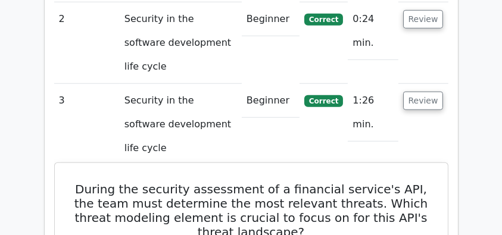
scroll to position [1031, 0]
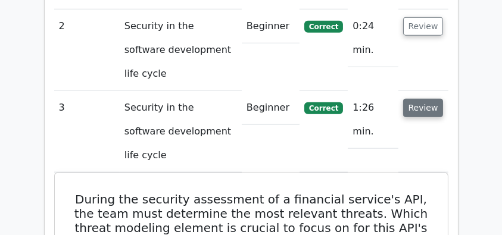
click at [425, 99] on button "Review" at bounding box center [423, 108] width 40 height 18
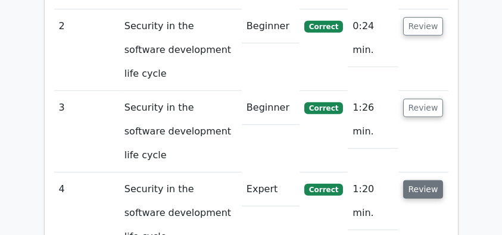
click at [421, 180] on button "Review" at bounding box center [423, 189] width 40 height 18
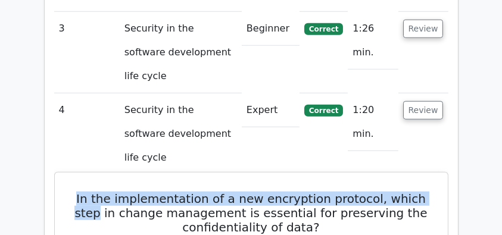
scroll to position [0, 7]
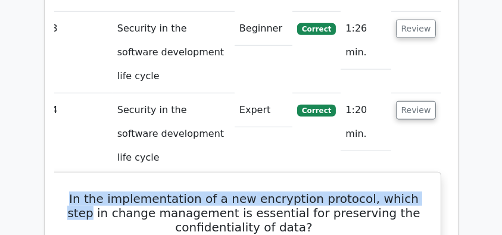
drag, startPoint x: 62, startPoint y: 77, endPoint x: 394, endPoint y: 147, distance: 338.8
copy div "In the implementation of a new encryption protocol, which step in change manage…"
click at [66, 192] on h5 "In the implementation of a new encryption protocol, which step in change manage…" at bounding box center [244, 213] width 364 height 43
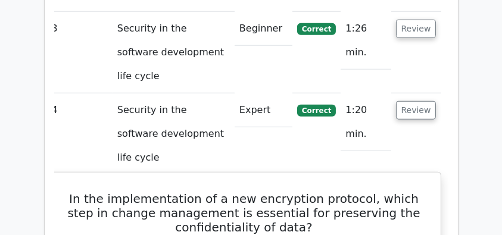
drag, startPoint x: 59, startPoint y: 76, endPoint x: 277, endPoint y: 149, distance: 230.3
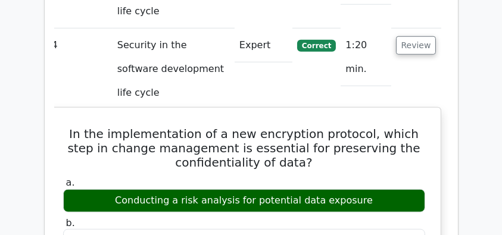
scroll to position [1269, 0]
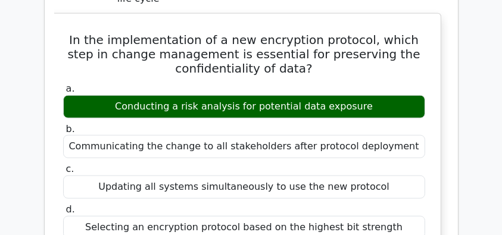
click at [402, 216] on div "Selecting an encryption protocol based on the highest bit strength" at bounding box center [244, 227] width 362 height 23
copy div "In the implementation of a new encryption protocol, which step in change manage…"
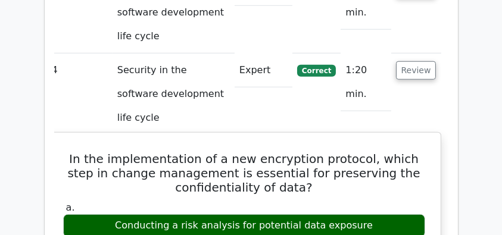
scroll to position [1031, 0]
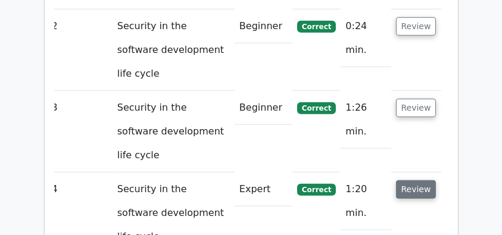
click at [406, 180] on button "Review" at bounding box center [416, 189] width 40 height 18
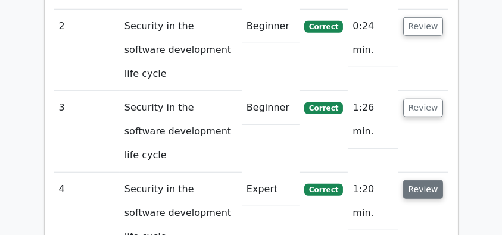
scroll to position [0, 0]
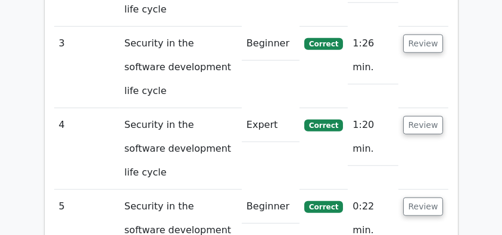
scroll to position [1150, 0]
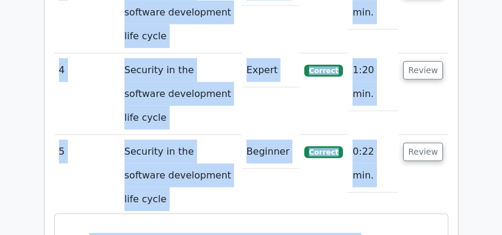
drag, startPoint x: 53, startPoint y: 93, endPoint x: 334, endPoint y: 101, distance: 281.6
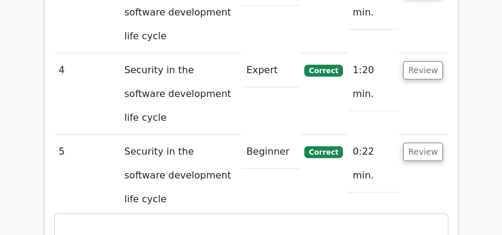
drag, startPoint x: 79, startPoint y: 92, endPoint x: 367, endPoint y: 151, distance: 294.0
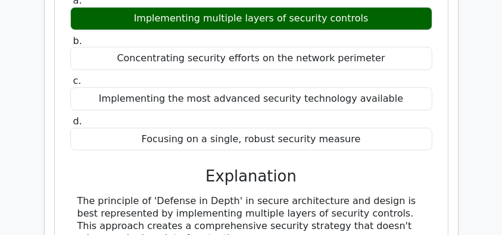
scroll to position [1428, 0]
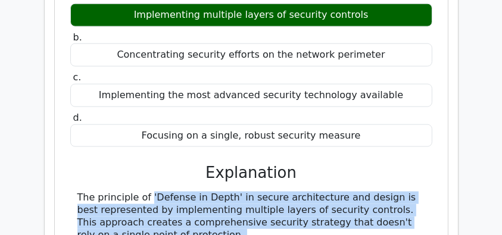
drag, startPoint x: 73, startPoint y: 56, endPoint x: 286, endPoint y: 187, distance: 250.4
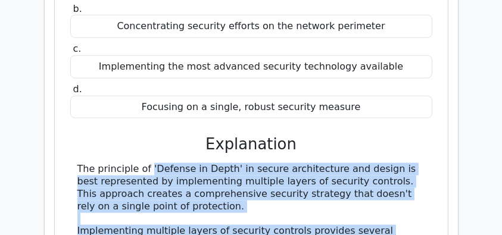
scroll to position [1468, 0]
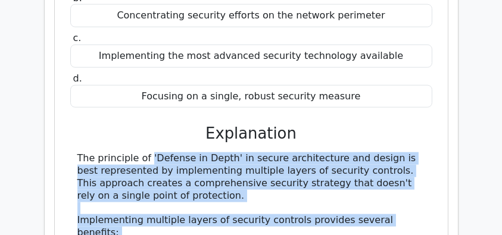
copy div "The principle of 'Defense in Depth' in secure architecture and design is best r…"
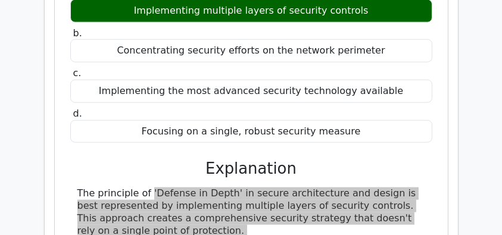
scroll to position [1428, 0]
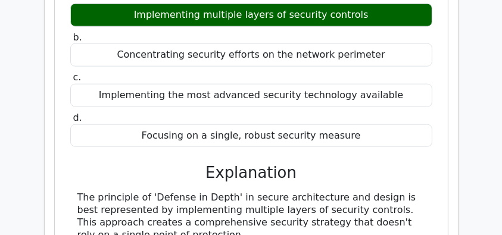
scroll to position [1468, 0]
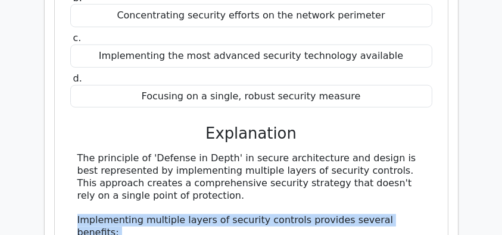
drag, startPoint x: 267, startPoint y: 144, endPoint x: 63, endPoint y: 67, distance: 218.1
click at [63, 67] on div "Which of the following best represents the principle of 'Defense in Depth' in s…" at bounding box center [251, 191] width 383 height 579
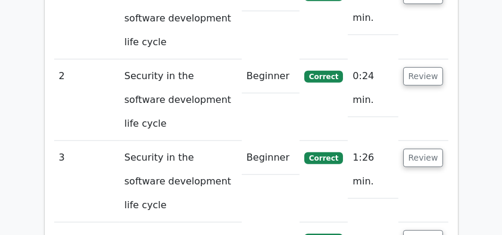
scroll to position [912, 0]
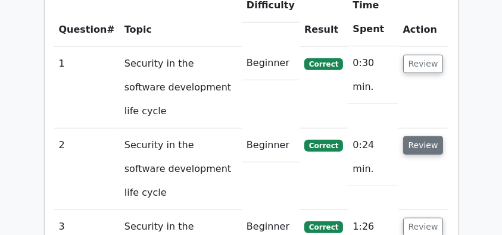
click at [416, 136] on button "Review" at bounding box center [423, 145] width 40 height 18
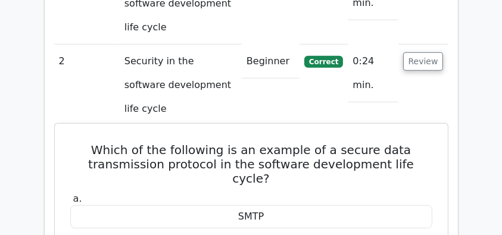
scroll to position [952, 0]
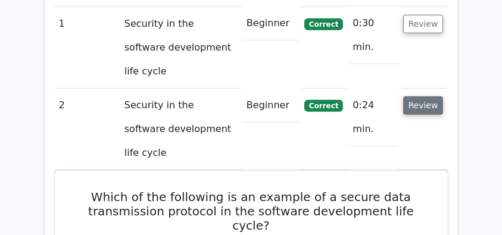
click at [428, 96] on button "Review" at bounding box center [423, 105] width 40 height 18
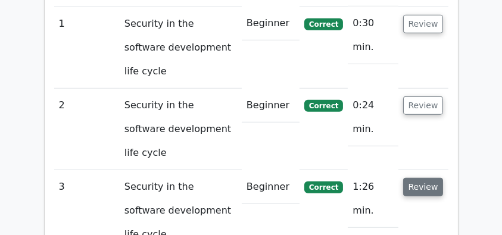
click at [423, 178] on button "Review" at bounding box center [423, 187] width 40 height 18
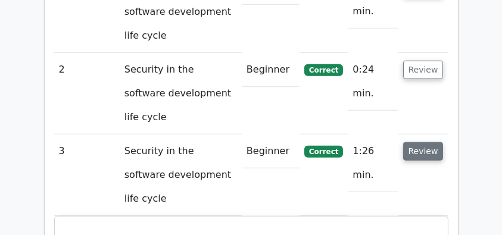
scroll to position [1071, 0]
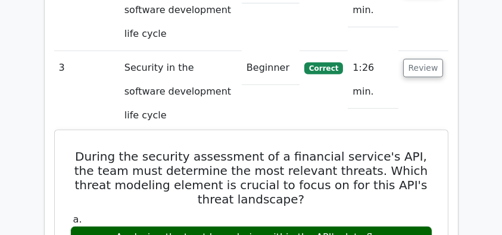
drag, startPoint x: 64, startPoint y: 53, endPoint x: 383, endPoint y: 182, distance: 344.5
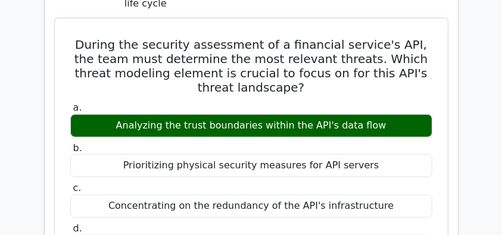
scroll to position [1190, 0]
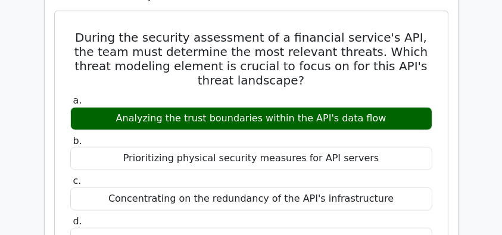
copy div "During the security assessment of a financial service's API, the team must dete…"
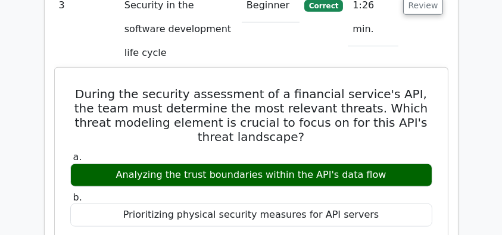
scroll to position [1110, 0]
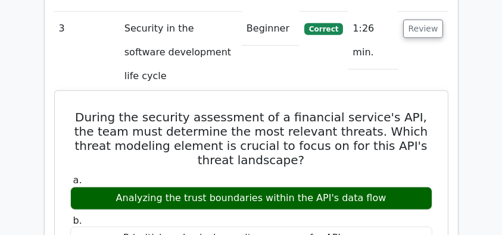
click at [284, 187] on div "Analyzing the trust boundaries within the API's data flow" at bounding box center [251, 198] width 362 height 23
drag, startPoint x: 187, startPoint y: 98, endPoint x: 260, endPoint y: 103, distance: 72.8
click at [260, 187] on div "Analyzing the trust boundaries within the API's data flow" at bounding box center [251, 198] width 362 height 23
copy div "trust boundaries"
